Goal: Task Accomplishment & Management: Use online tool/utility

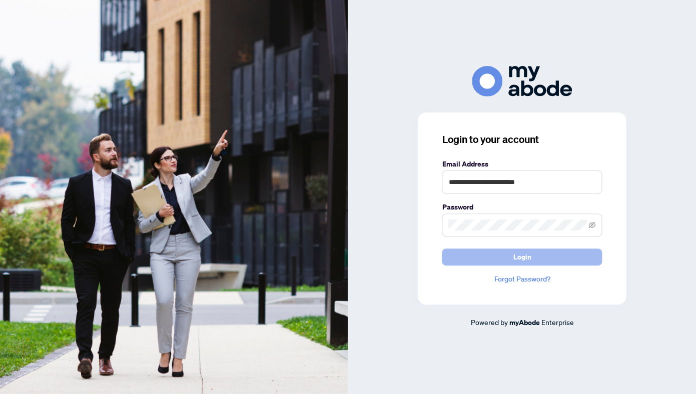
click at [487, 258] on button "Login" at bounding box center [522, 257] width 160 height 17
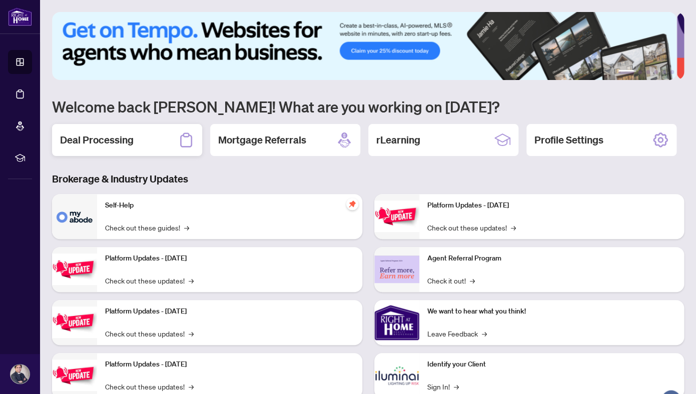
click at [147, 143] on div "Deal Processing" at bounding box center [127, 140] width 150 height 32
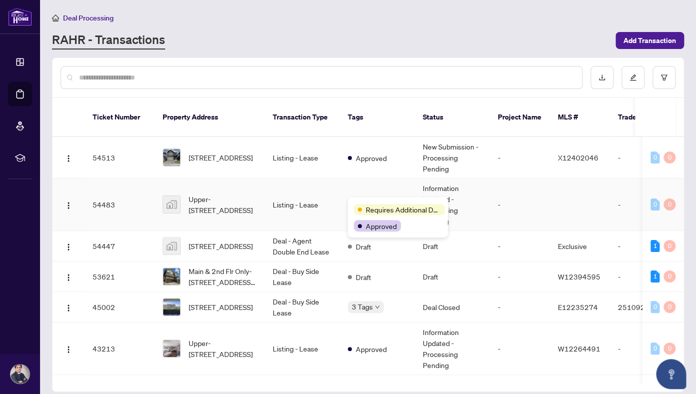
click at [380, 206] on span "Requires Additional Docs" at bounding box center [403, 209] width 75 height 11
click at [305, 252] on td "Deal - Agent Double End Lease" at bounding box center [302, 246] width 75 height 31
